Goal: Complete application form

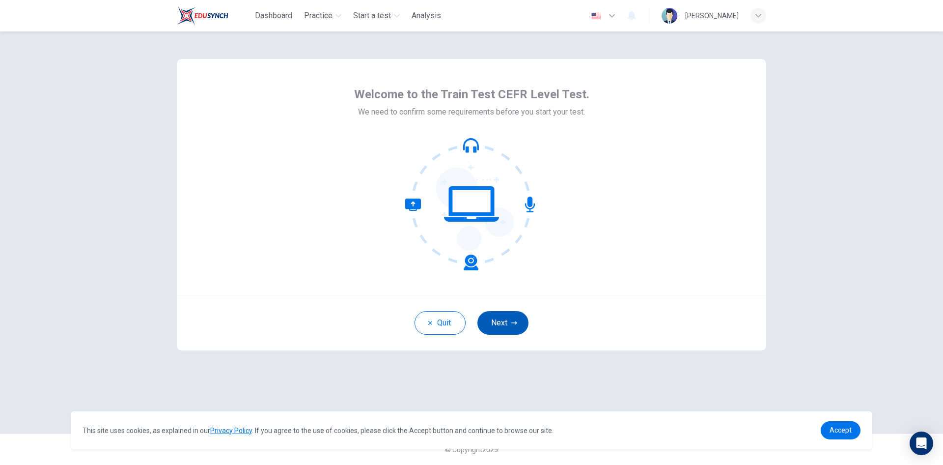
click at [510, 319] on button "Next" at bounding box center [502, 323] width 51 height 24
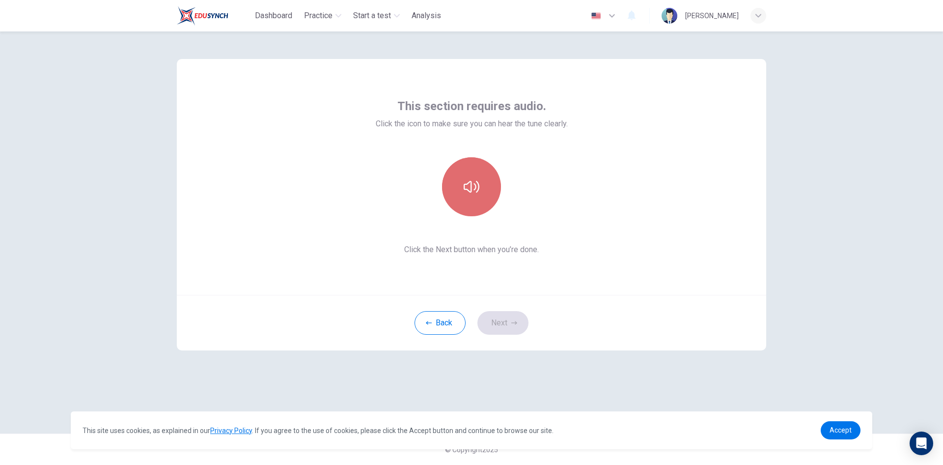
click at [477, 181] on icon "button" at bounding box center [472, 187] width 16 height 16
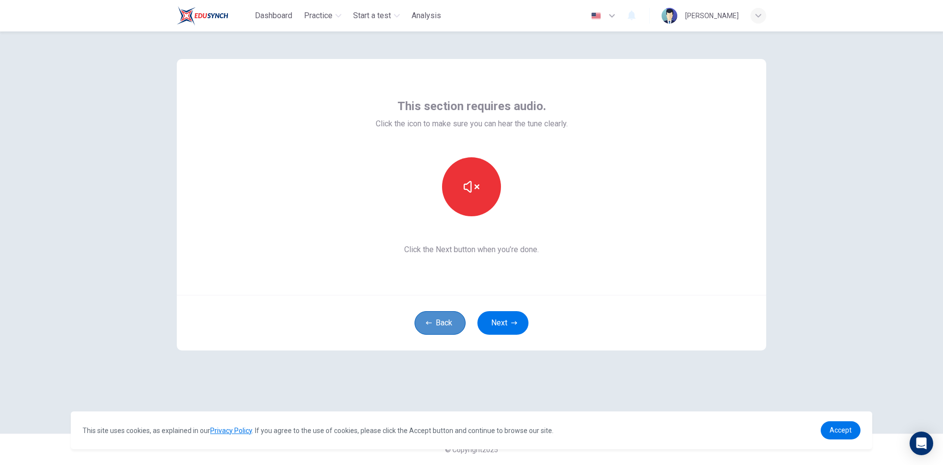
click at [447, 315] on button "Back" at bounding box center [439, 323] width 51 height 24
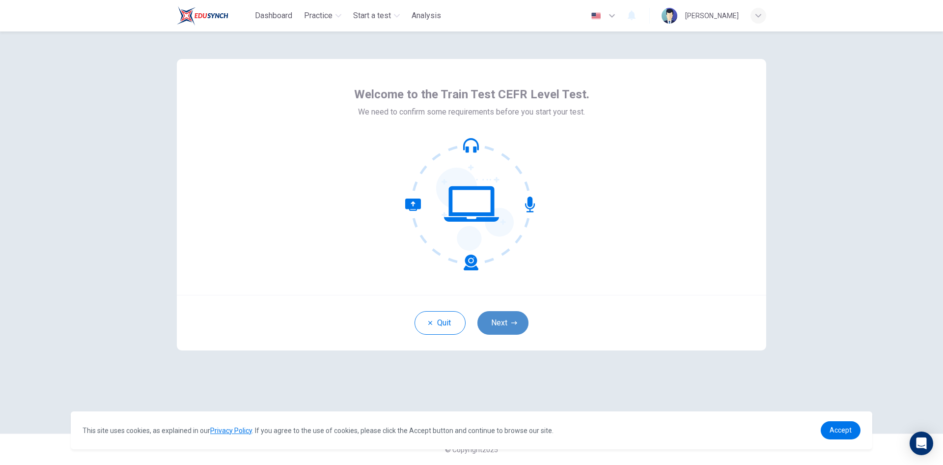
click at [511, 323] on icon "button" at bounding box center [514, 322] width 6 height 3
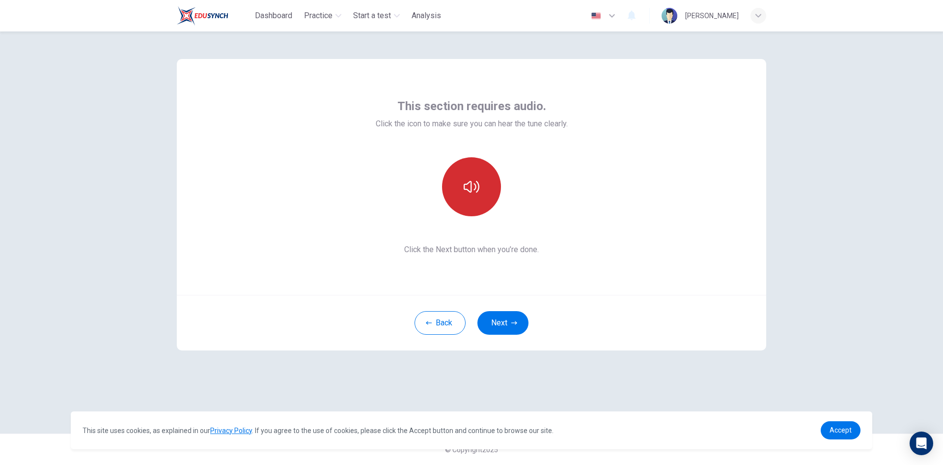
click at [494, 202] on button "button" at bounding box center [471, 186] width 59 height 59
click at [509, 319] on button "Next" at bounding box center [502, 323] width 51 height 24
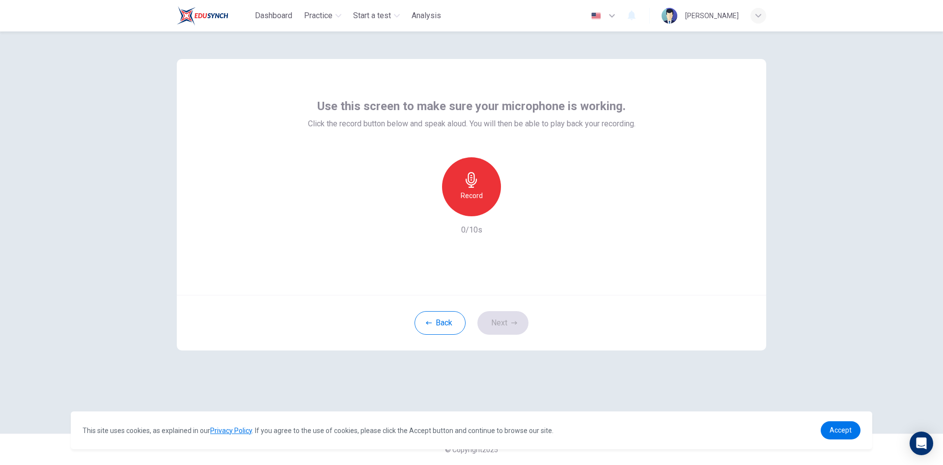
click at [491, 190] on div "Record" at bounding box center [471, 186] width 59 height 59
click at [423, 209] on icon "button" at bounding box center [426, 208] width 9 height 9
click at [496, 173] on div "Record" at bounding box center [471, 186] width 59 height 59
click at [479, 184] on icon "button" at bounding box center [472, 180] width 16 height 16
click at [496, 318] on button "Next" at bounding box center [502, 323] width 51 height 24
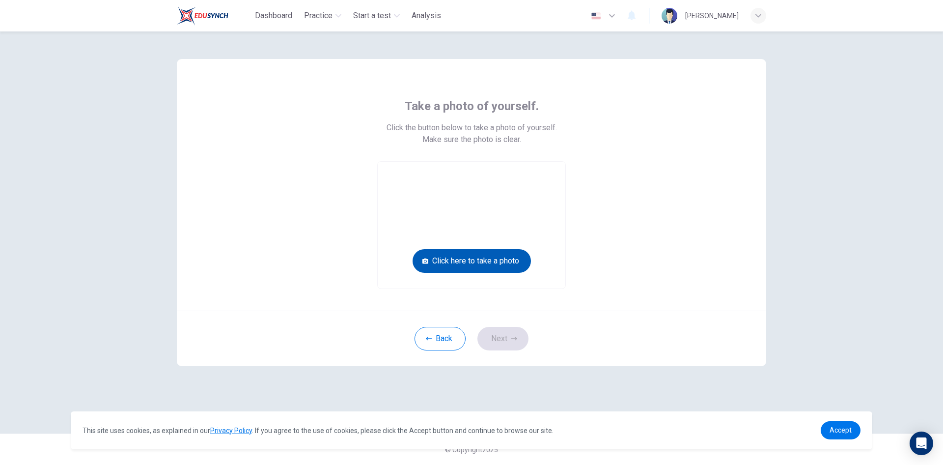
click at [500, 261] on button "Click here to take a photo" at bounding box center [471, 261] width 118 height 24
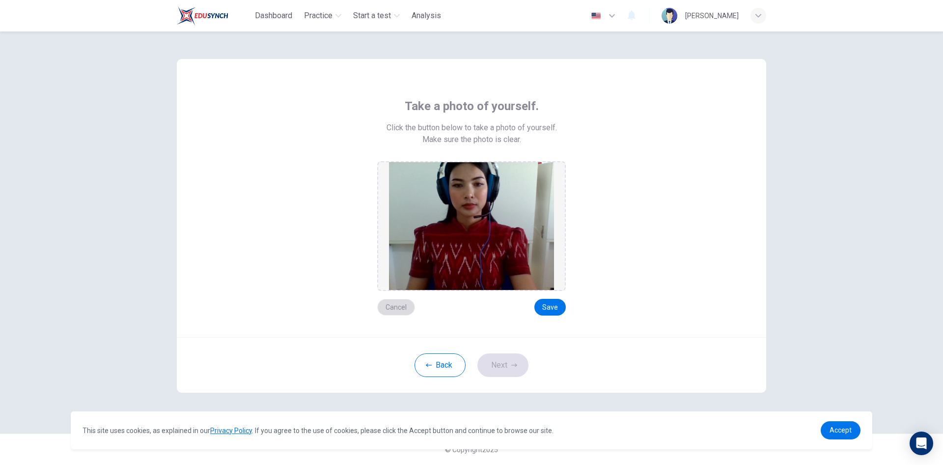
click at [399, 306] on button "Cancel" at bounding box center [396, 307] width 38 height 17
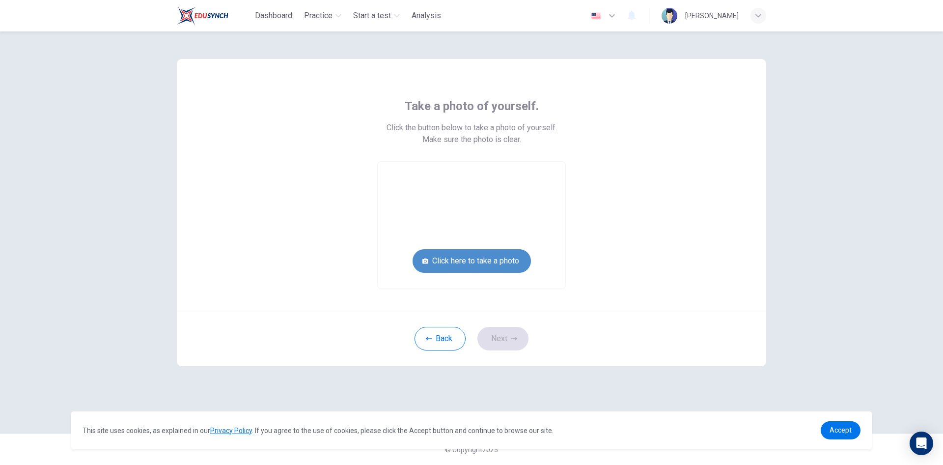
click at [463, 259] on button "Click here to take a photo" at bounding box center [471, 261] width 118 height 24
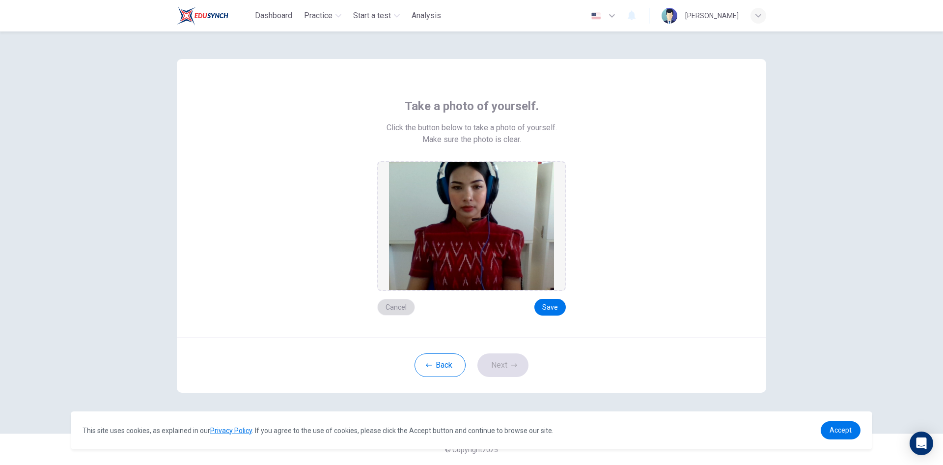
click at [404, 306] on button "Cancel" at bounding box center [396, 307] width 38 height 17
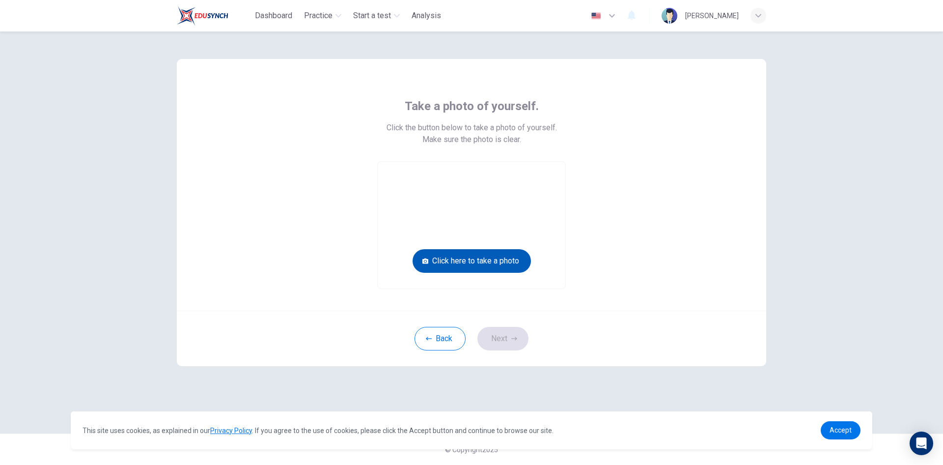
click at [496, 261] on button "Click here to take a photo" at bounding box center [471, 261] width 118 height 24
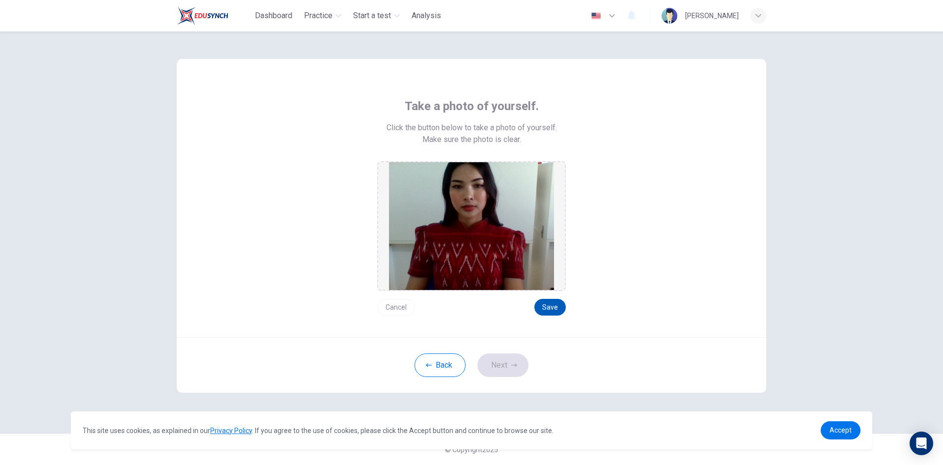
click at [555, 306] on button "Save" at bounding box center [549, 307] width 31 height 17
click at [507, 356] on button "Next" at bounding box center [502, 365] width 51 height 24
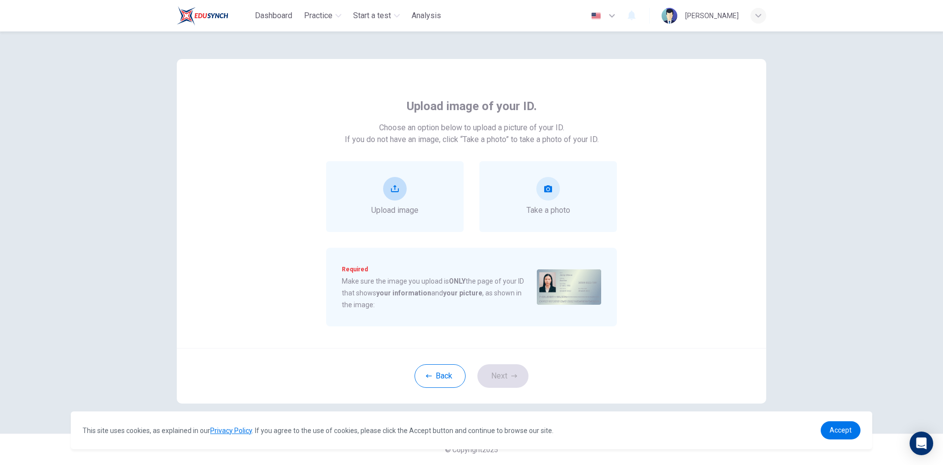
click at [400, 181] on button "upload" at bounding box center [395, 189] width 24 height 24
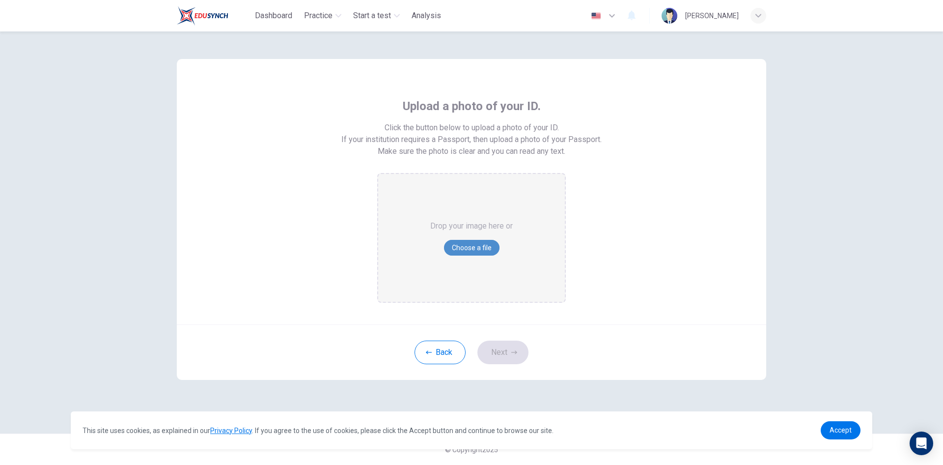
click at [469, 250] on button "Choose a file" at bounding box center [471, 248] width 55 height 16
click at [441, 345] on button "Back" at bounding box center [439, 352] width 51 height 24
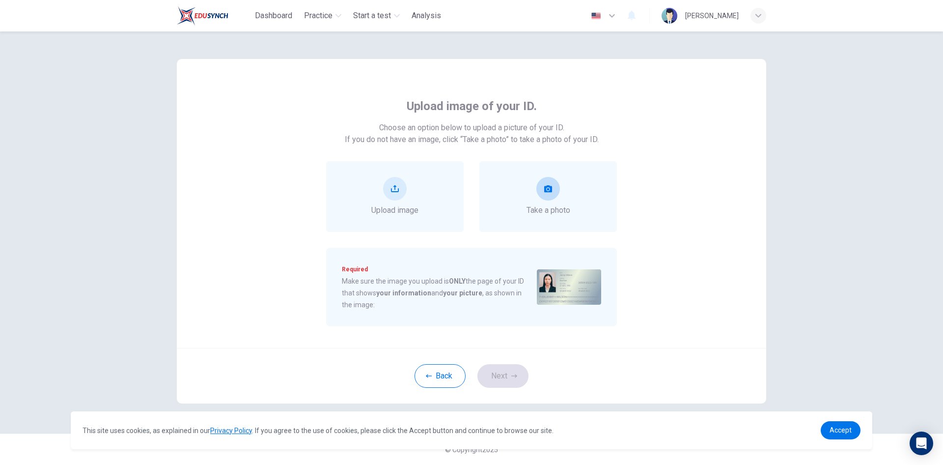
click at [563, 196] on div "Take a photo" at bounding box center [548, 196] width 44 height 39
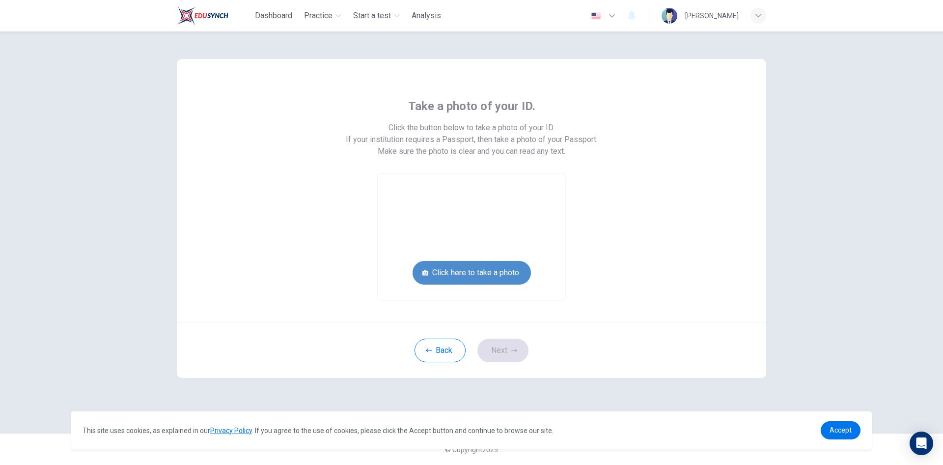
click at [485, 267] on button "Click here to take a photo" at bounding box center [471, 273] width 118 height 24
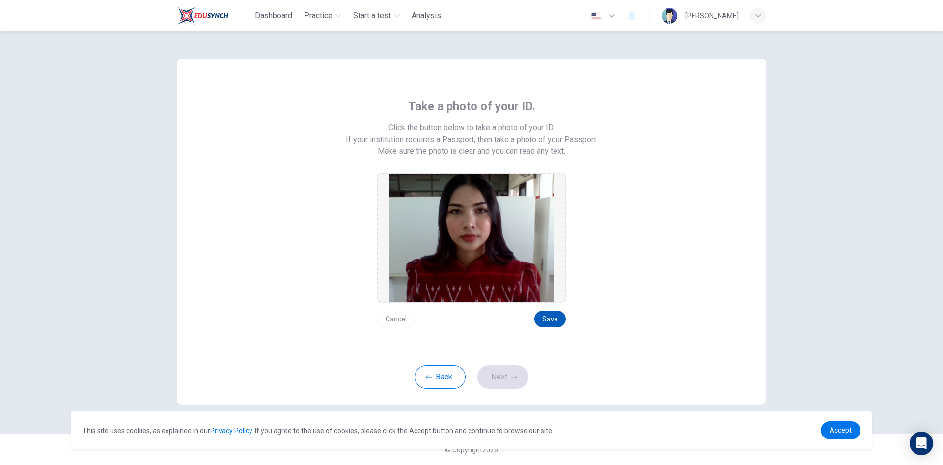
click at [558, 319] on button "Save" at bounding box center [549, 318] width 31 height 17
click at [505, 394] on div "Back Next" at bounding box center [471, 376] width 589 height 55
click at [508, 381] on button "Next" at bounding box center [502, 377] width 51 height 24
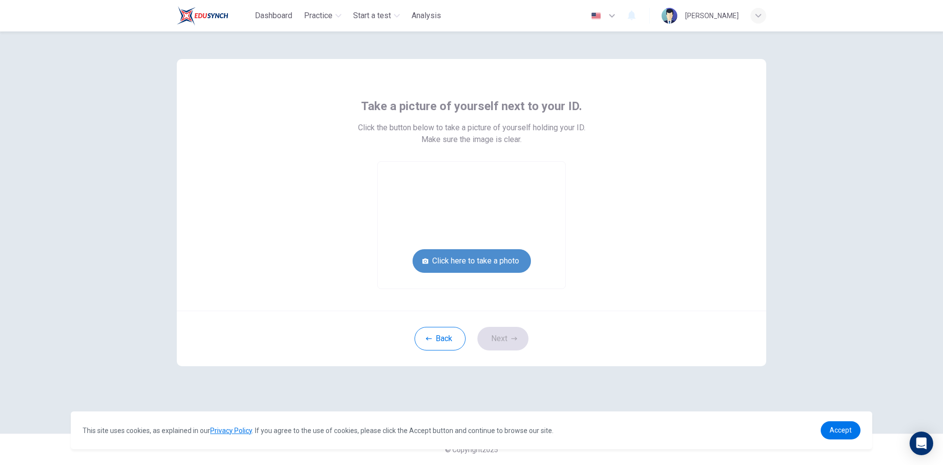
click at [496, 264] on button "Click here to take a photo" at bounding box center [471, 261] width 118 height 24
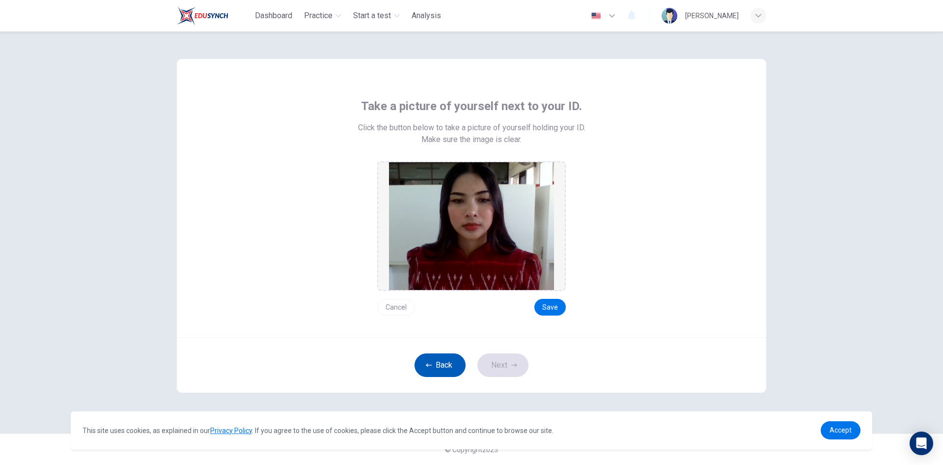
click at [440, 362] on button "Back" at bounding box center [439, 365] width 51 height 24
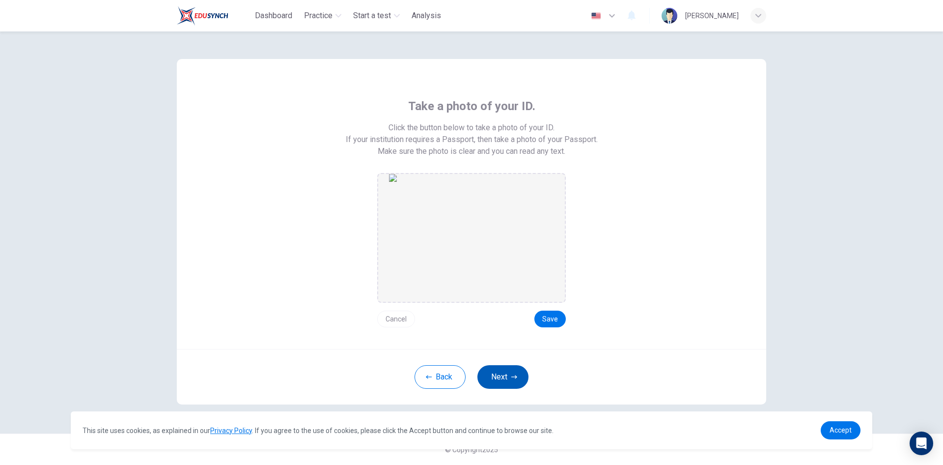
click at [502, 381] on button "Next" at bounding box center [502, 377] width 51 height 24
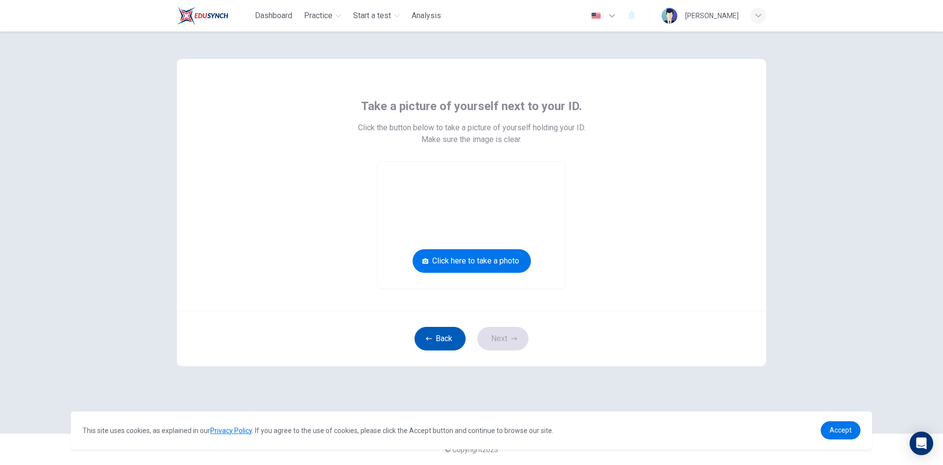
click at [440, 331] on button "Back" at bounding box center [439, 339] width 51 height 24
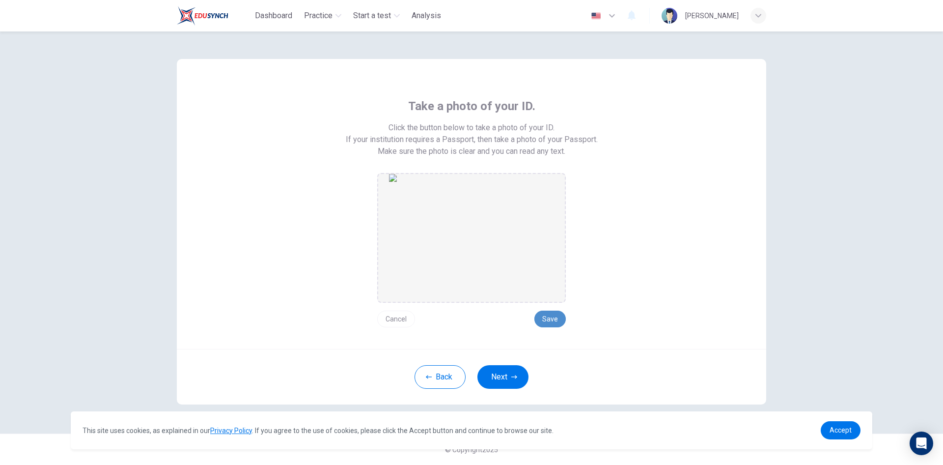
click at [554, 314] on button "Save" at bounding box center [549, 318] width 31 height 17
click at [392, 315] on button "Cancel" at bounding box center [396, 318] width 38 height 17
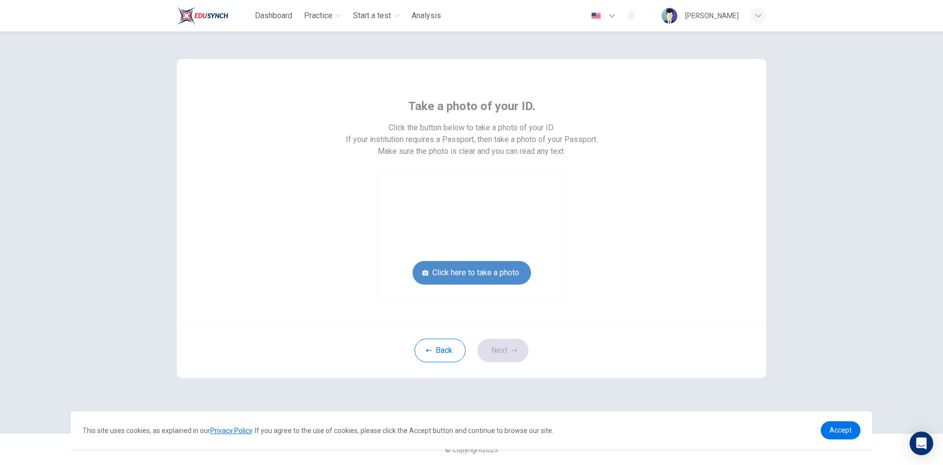
click at [478, 270] on button "Click here to take a photo" at bounding box center [471, 273] width 118 height 24
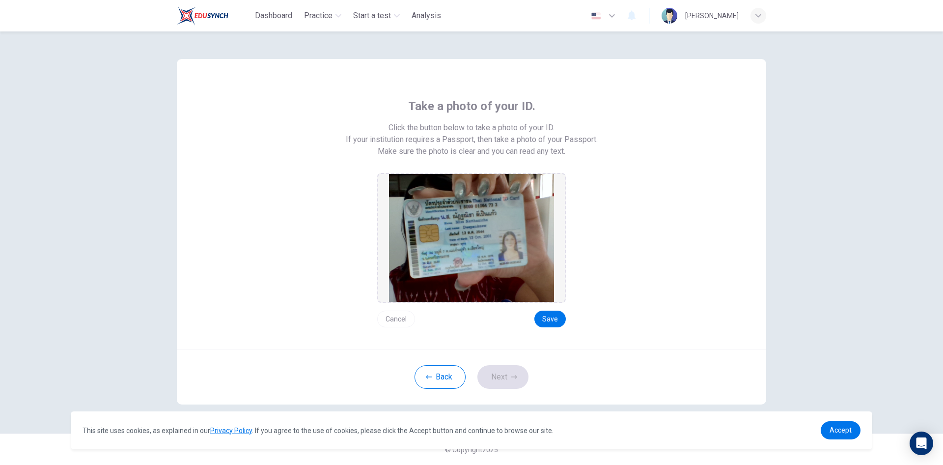
click at [389, 322] on button "Cancel" at bounding box center [396, 318] width 38 height 17
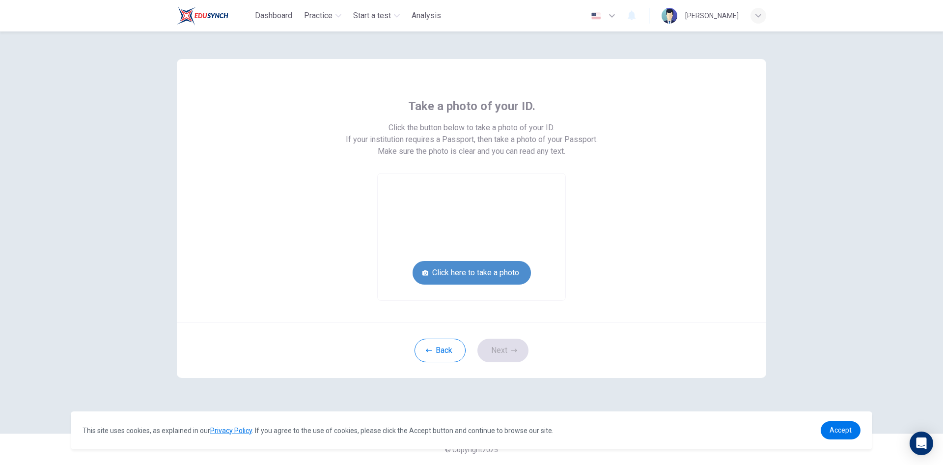
click at [467, 266] on button "Click here to take a photo" at bounding box center [471, 273] width 118 height 24
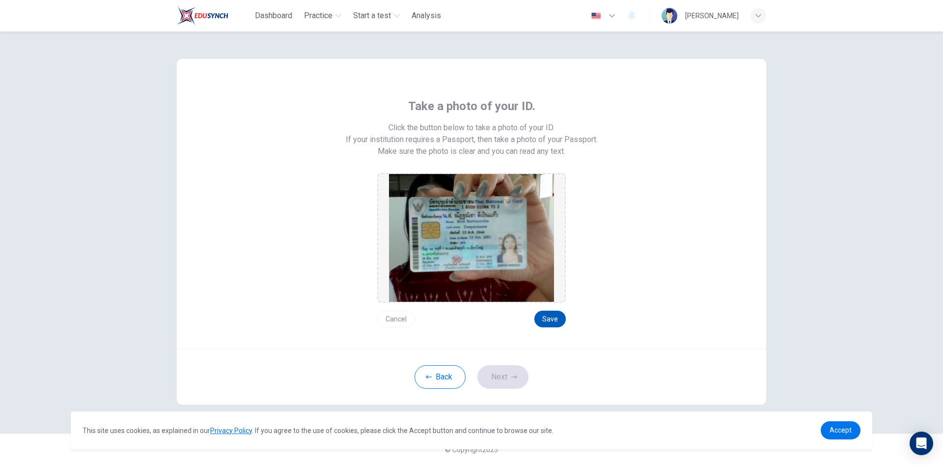
click at [537, 324] on button "Save" at bounding box center [549, 318] width 31 height 17
click at [513, 400] on div "Back Next" at bounding box center [471, 376] width 589 height 55
click at [508, 382] on button "Next" at bounding box center [502, 377] width 51 height 24
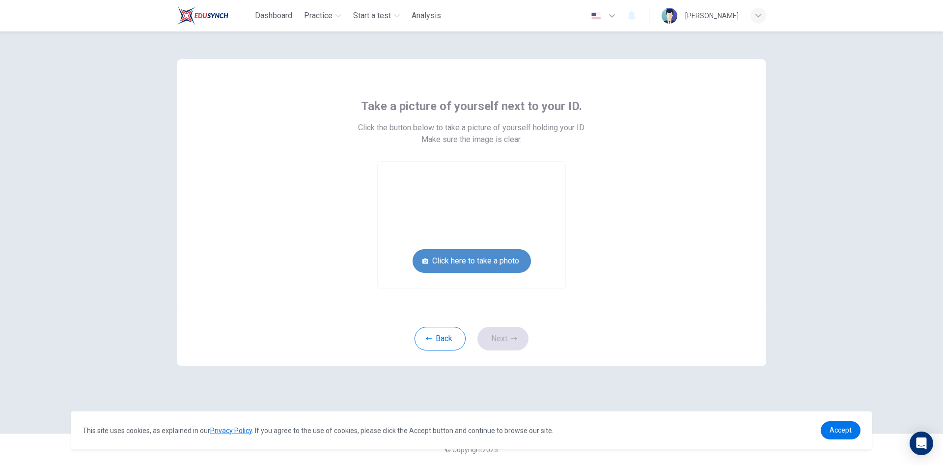
click at [507, 258] on button "Click here to take a photo" at bounding box center [471, 261] width 118 height 24
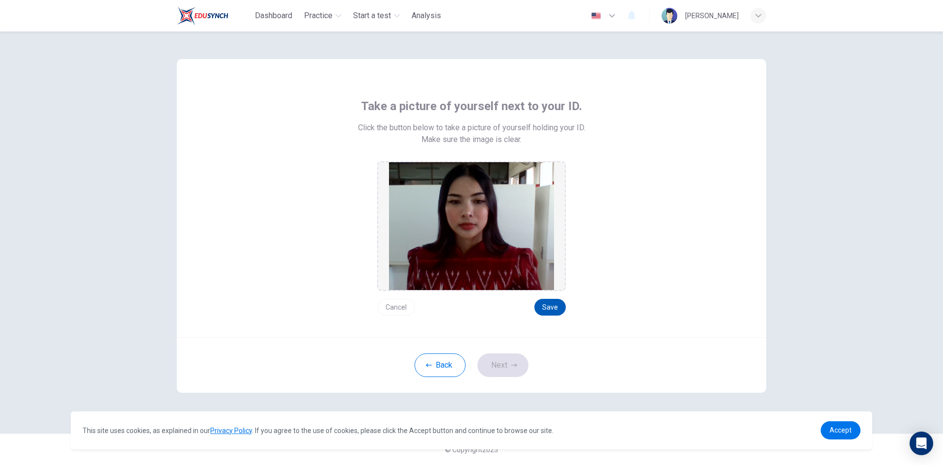
click at [538, 313] on button "Save" at bounding box center [549, 307] width 31 height 17
click at [503, 364] on button "Next" at bounding box center [502, 365] width 51 height 24
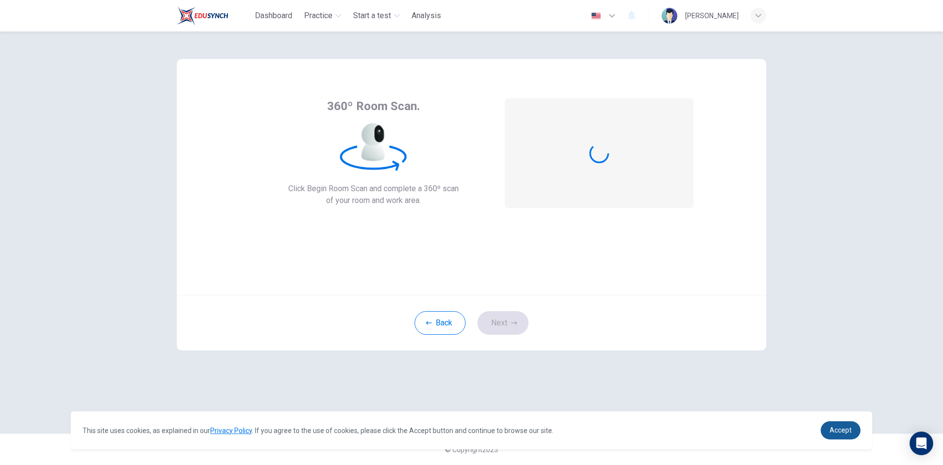
click at [845, 432] on span "Accept" at bounding box center [840, 430] width 22 height 8
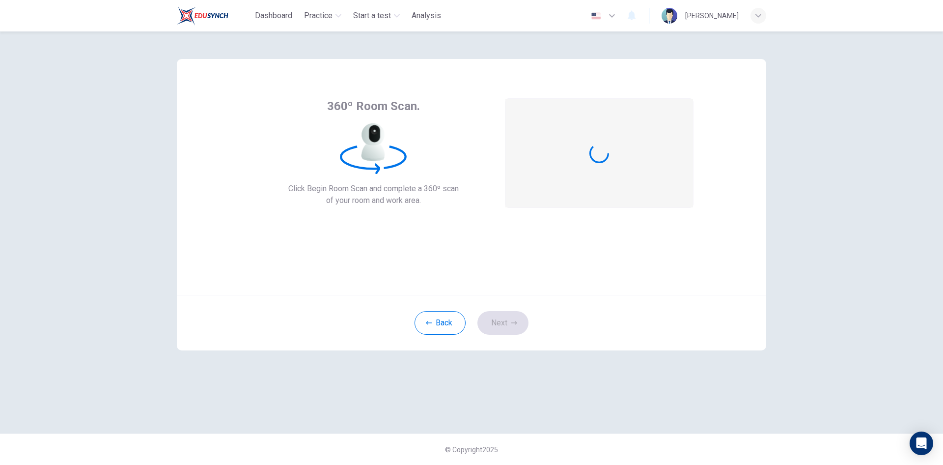
click at [387, 158] on icon at bounding box center [373, 157] width 64 height 24
click at [500, 230] on div "360º Room Scan. Click Begin Room Scan and complete a 360º scan of your room and…" at bounding box center [471, 168] width 444 height 140
click at [504, 235] on div "360º Room Scan. Click Begin Room Scan and complete a 360º scan of your room and…" at bounding box center [471, 168] width 444 height 140
click at [427, 329] on button "Back" at bounding box center [439, 323] width 51 height 24
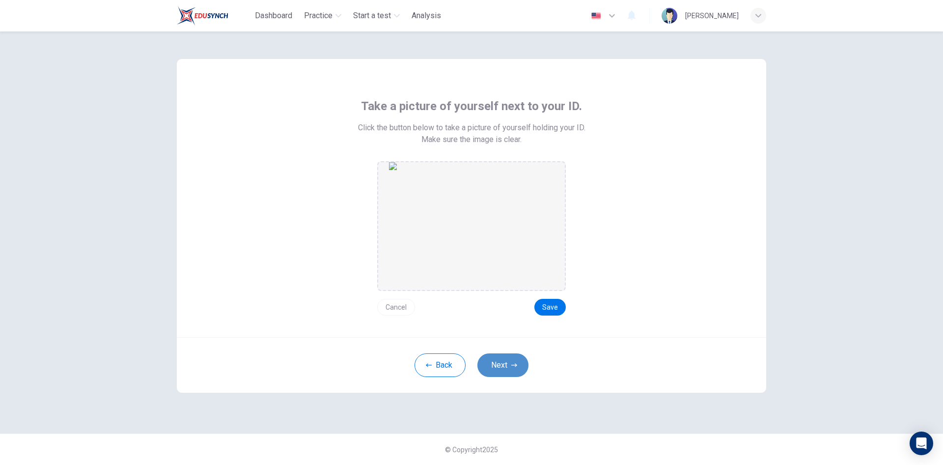
click at [495, 359] on button "Next" at bounding box center [502, 365] width 51 height 24
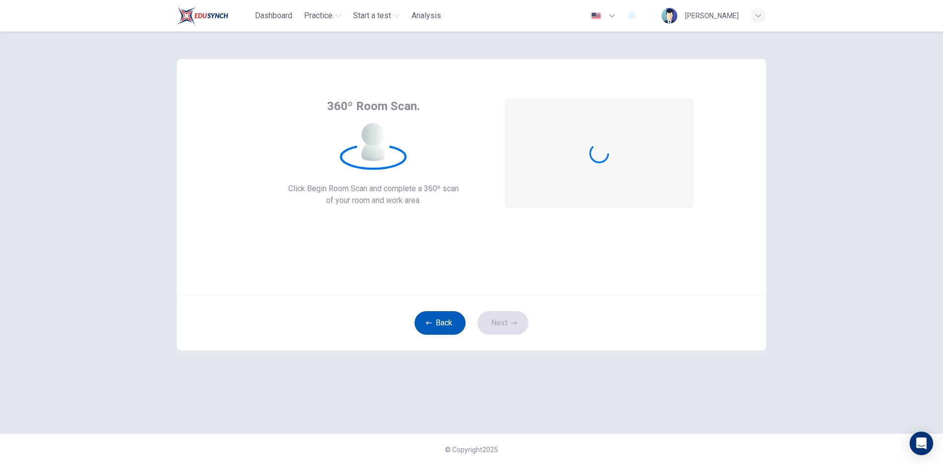
click at [438, 324] on button "Back" at bounding box center [439, 323] width 51 height 24
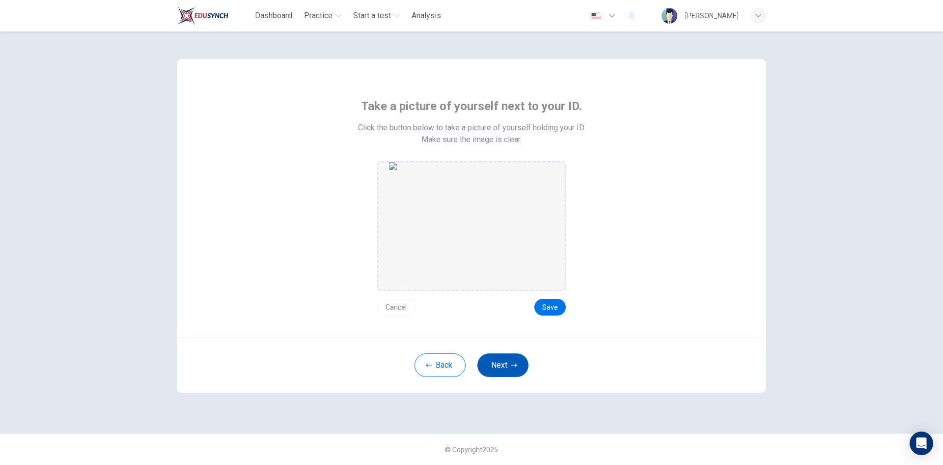
click at [510, 367] on button "Next" at bounding box center [502, 365] width 51 height 24
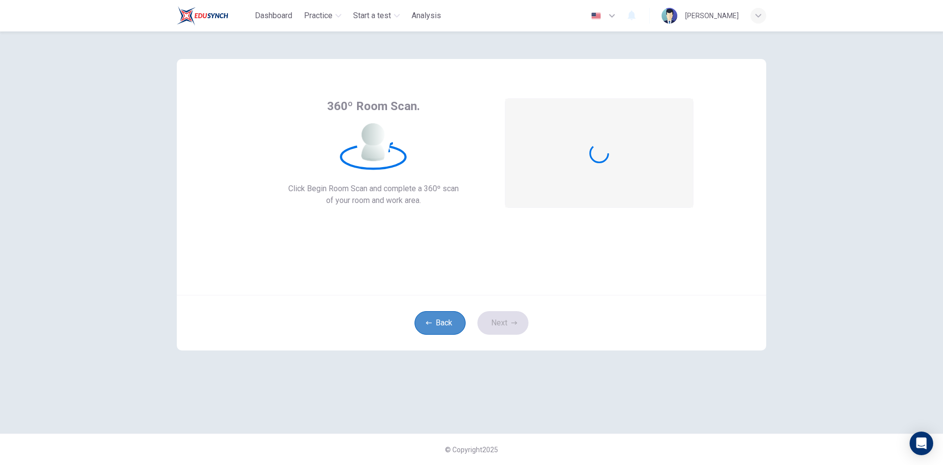
click at [429, 319] on button "Back" at bounding box center [439, 323] width 51 height 24
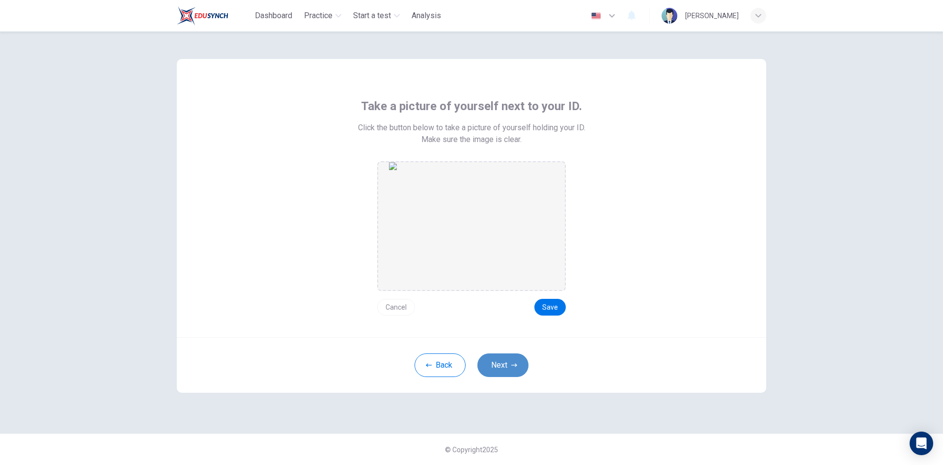
click at [503, 368] on button "Next" at bounding box center [502, 365] width 51 height 24
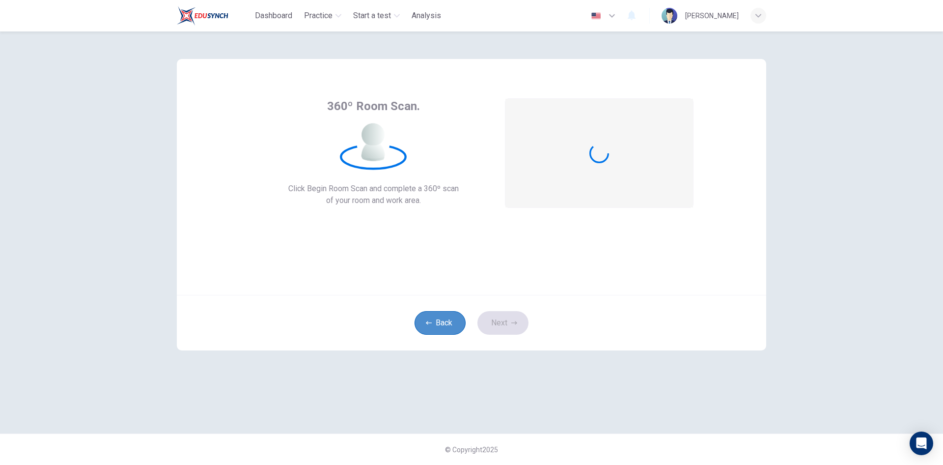
click at [443, 323] on button "Back" at bounding box center [439, 323] width 51 height 24
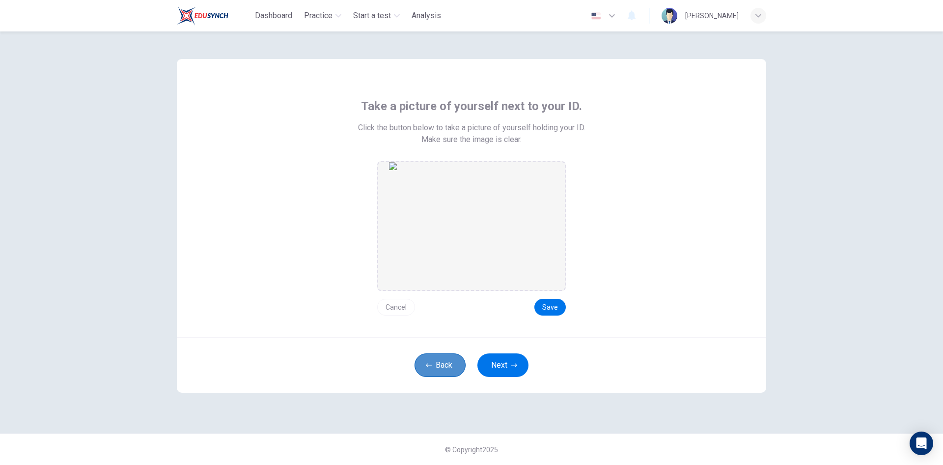
click at [439, 361] on button "Back" at bounding box center [439, 365] width 51 height 24
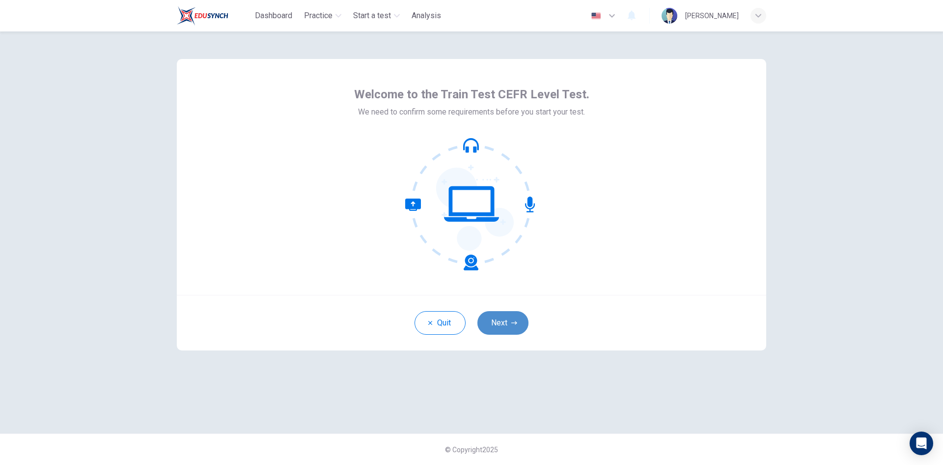
click at [503, 324] on button "Next" at bounding box center [502, 323] width 51 height 24
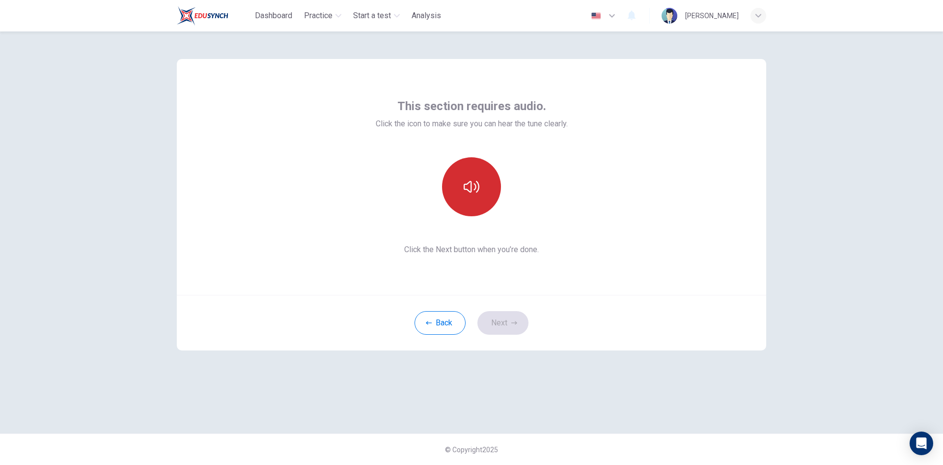
click at [488, 195] on button "button" at bounding box center [471, 186] width 59 height 59
click at [508, 324] on button "Next" at bounding box center [502, 323] width 51 height 24
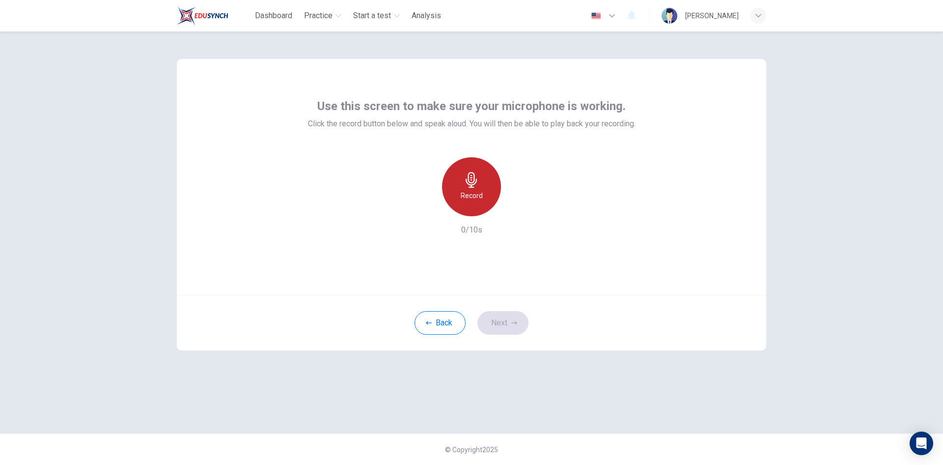
click at [470, 180] on icon "button" at bounding box center [472, 180] width 16 height 16
click at [475, 182] on icon "button" at bounding box center [472, 180] width 16 height 16
click at [516, 208] on icon "button" at bounding box center [517, 208] width 4 height 6
click at [503, 328] on button "Next" at bounding box center [502, 323] width 51 height 24
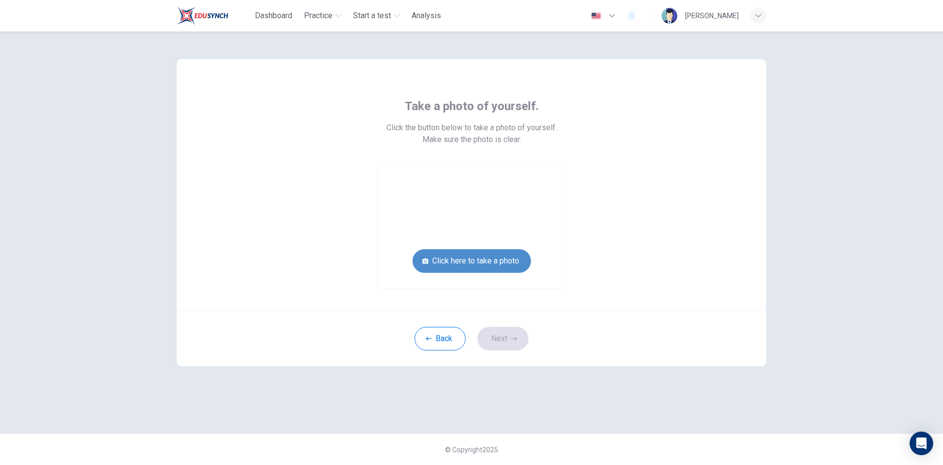
click at [482, 264] on button "Click here to take a photo" at bounding box center [471, 261] width 118 height 24
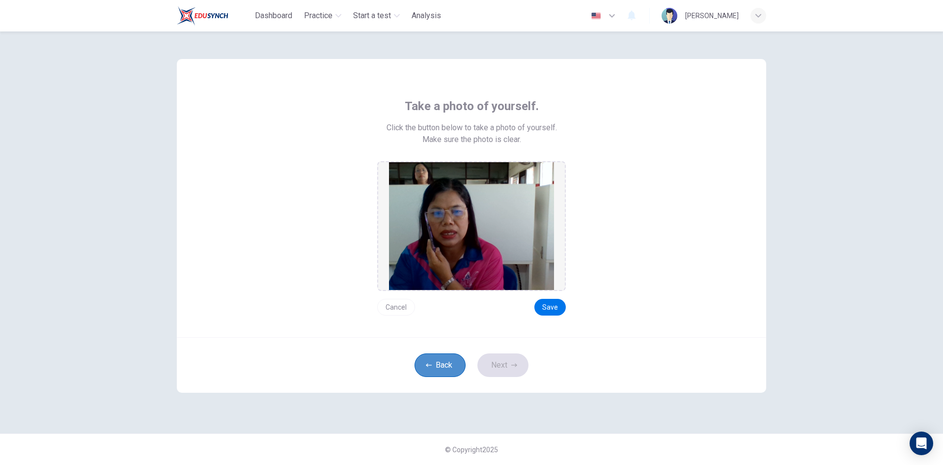
click at [428, 368] on button "Back" at bounding box center [439, 365] width 51 height 24
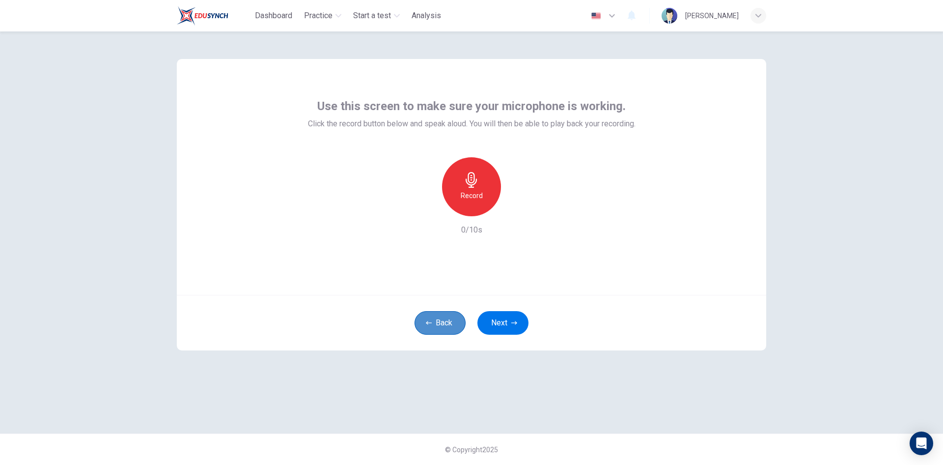
click at [436, 329] on button "Back" at bounding box center [439, 323] width 51 height 24
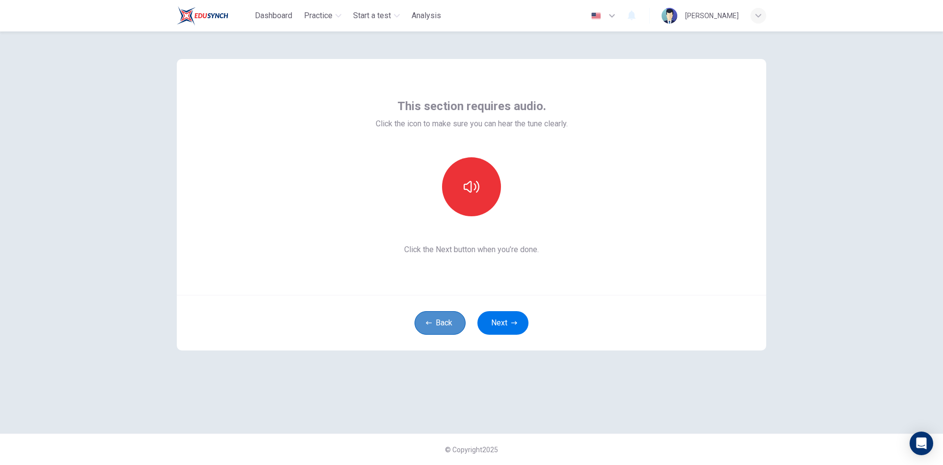
click at [436, 329] on button "Back" at bounding box center [439, 323] width 51 height 24
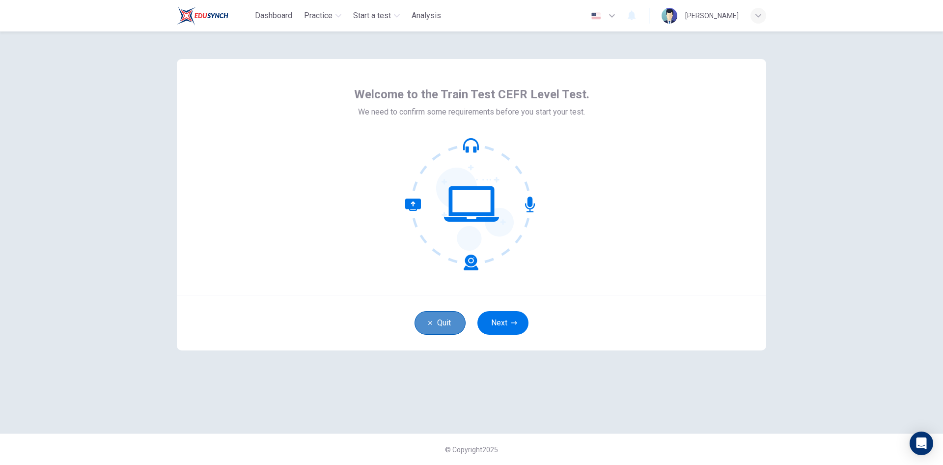
click at [435, 329] on button "Quit" at bounding box center [439, 323] width 51 height 24
